Goal: Task Accomplishment & Management: Manage account settings

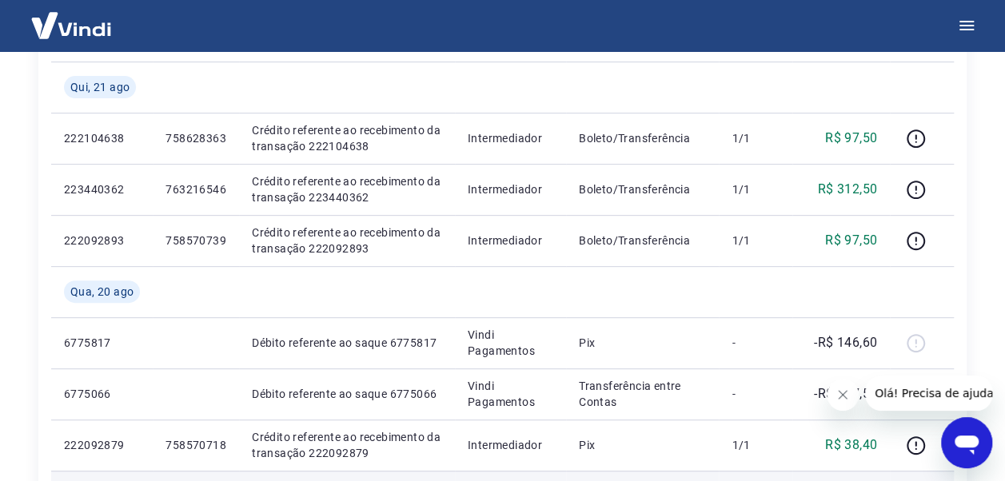
scroll to position [240, 0]
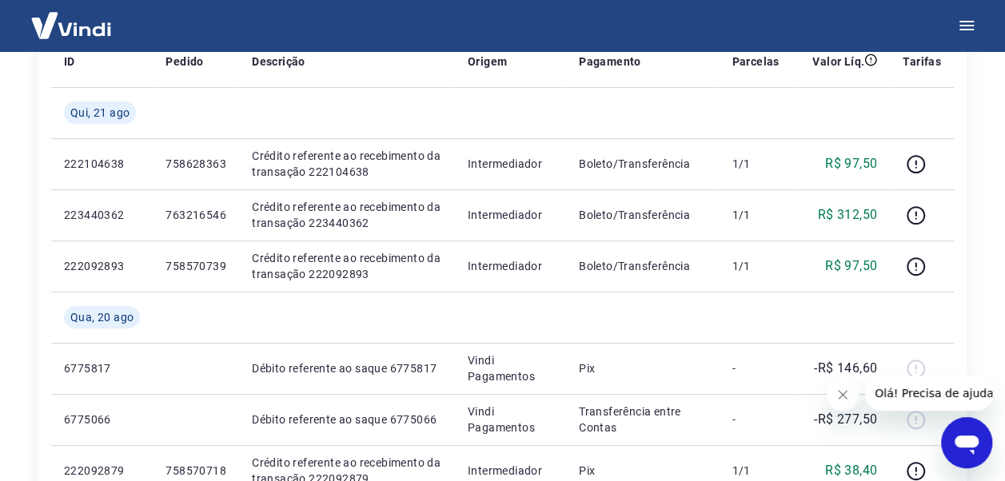
click at [842, 396] on icon "Fechar mensagem da empresa" at bounding box center [842, 394] width 13 height 13
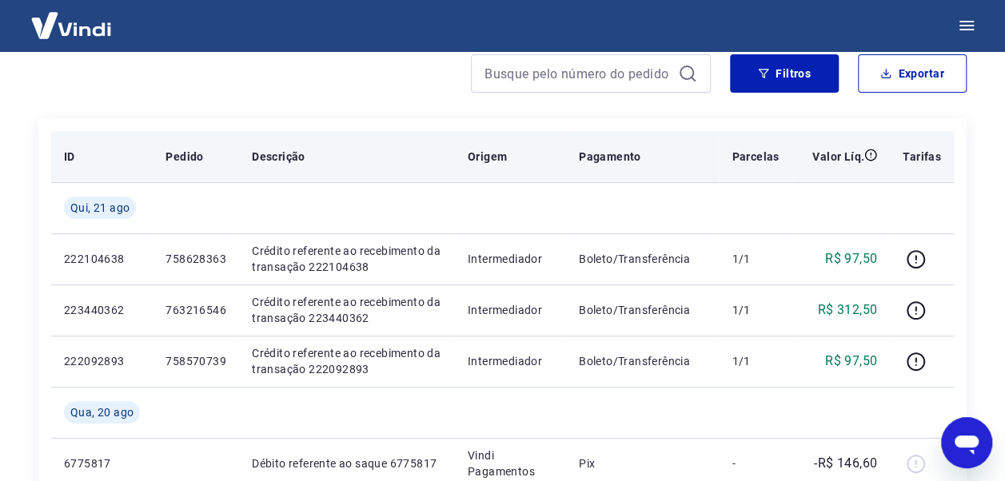
scroll to position [0, 0]
